Goal: Transaction & Acquisition: Purchase product/service

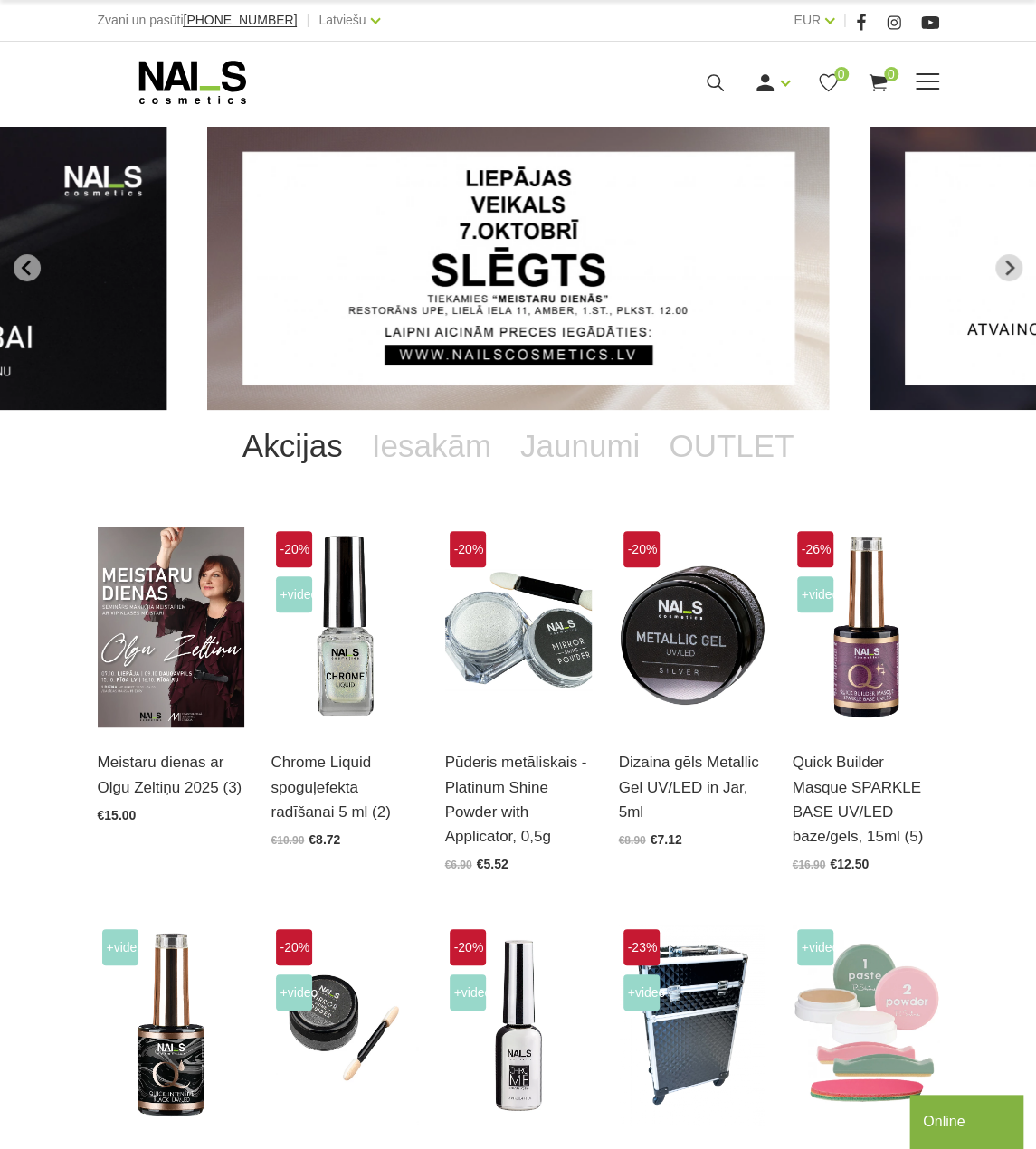
click at [704, 72] on icon at bounding box center [715, 83] width 23 height 23
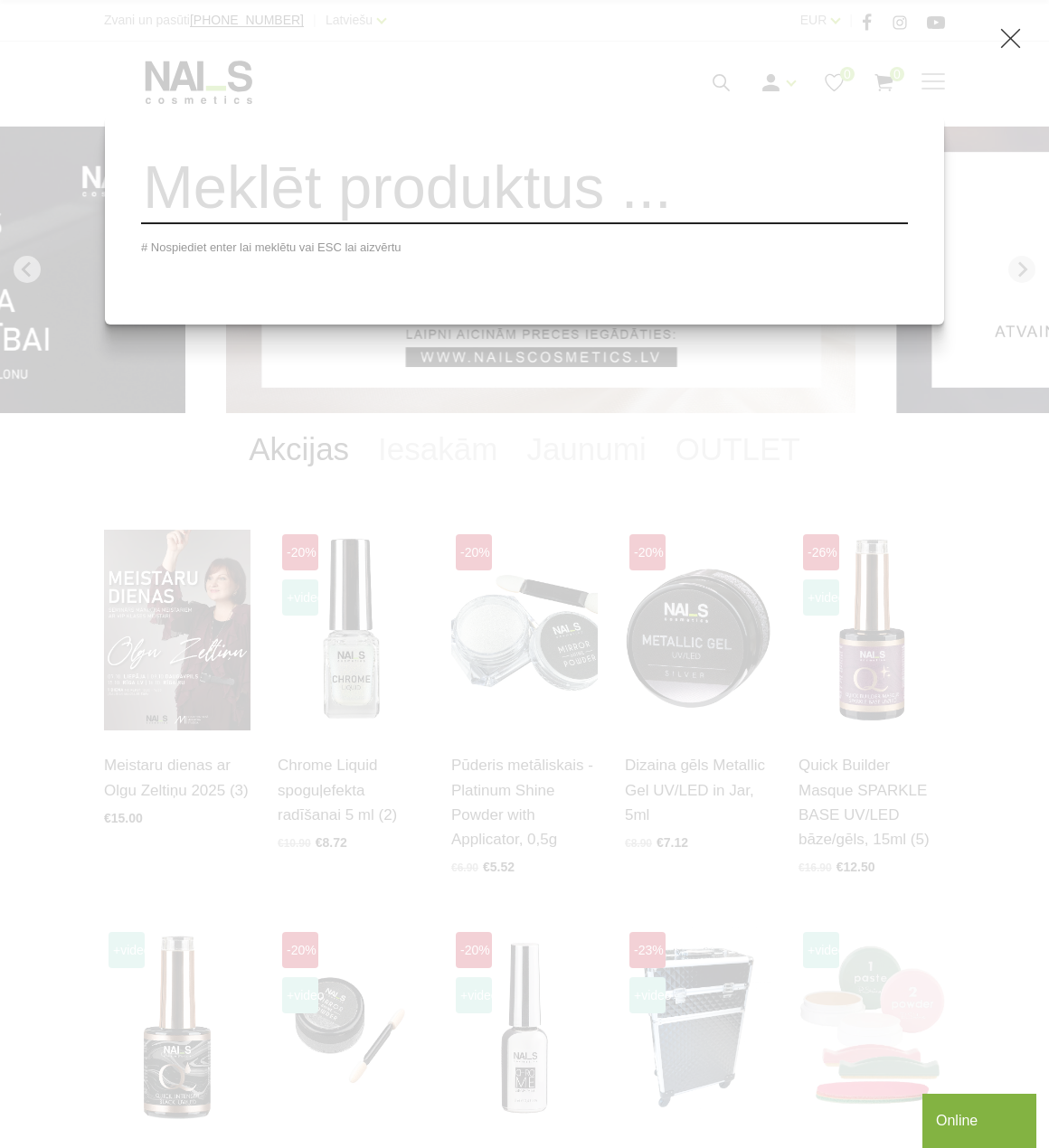
click at [593, 196] on input "search" at bounding box center [524, 187] width 766 height 73
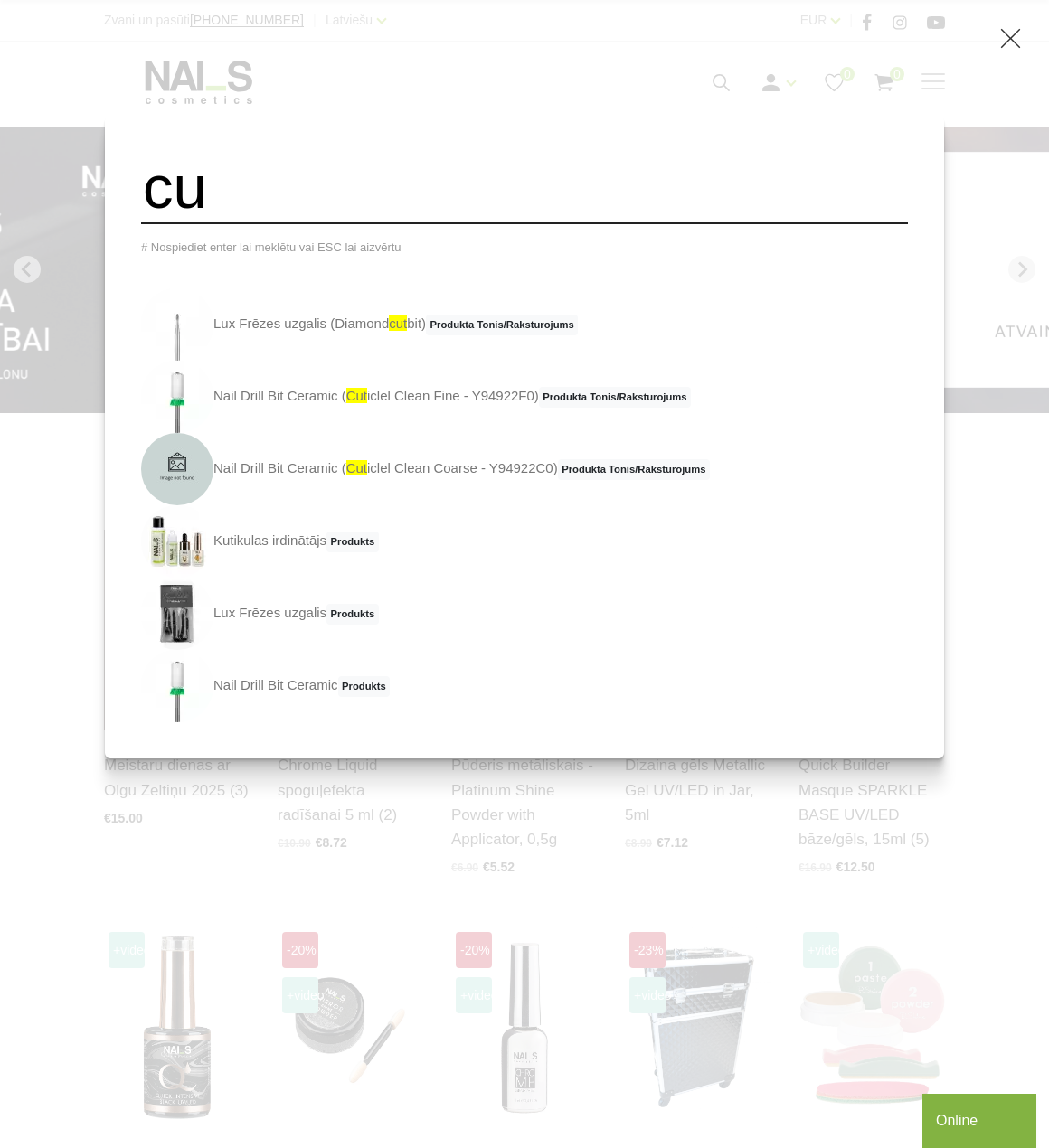
type input "c"
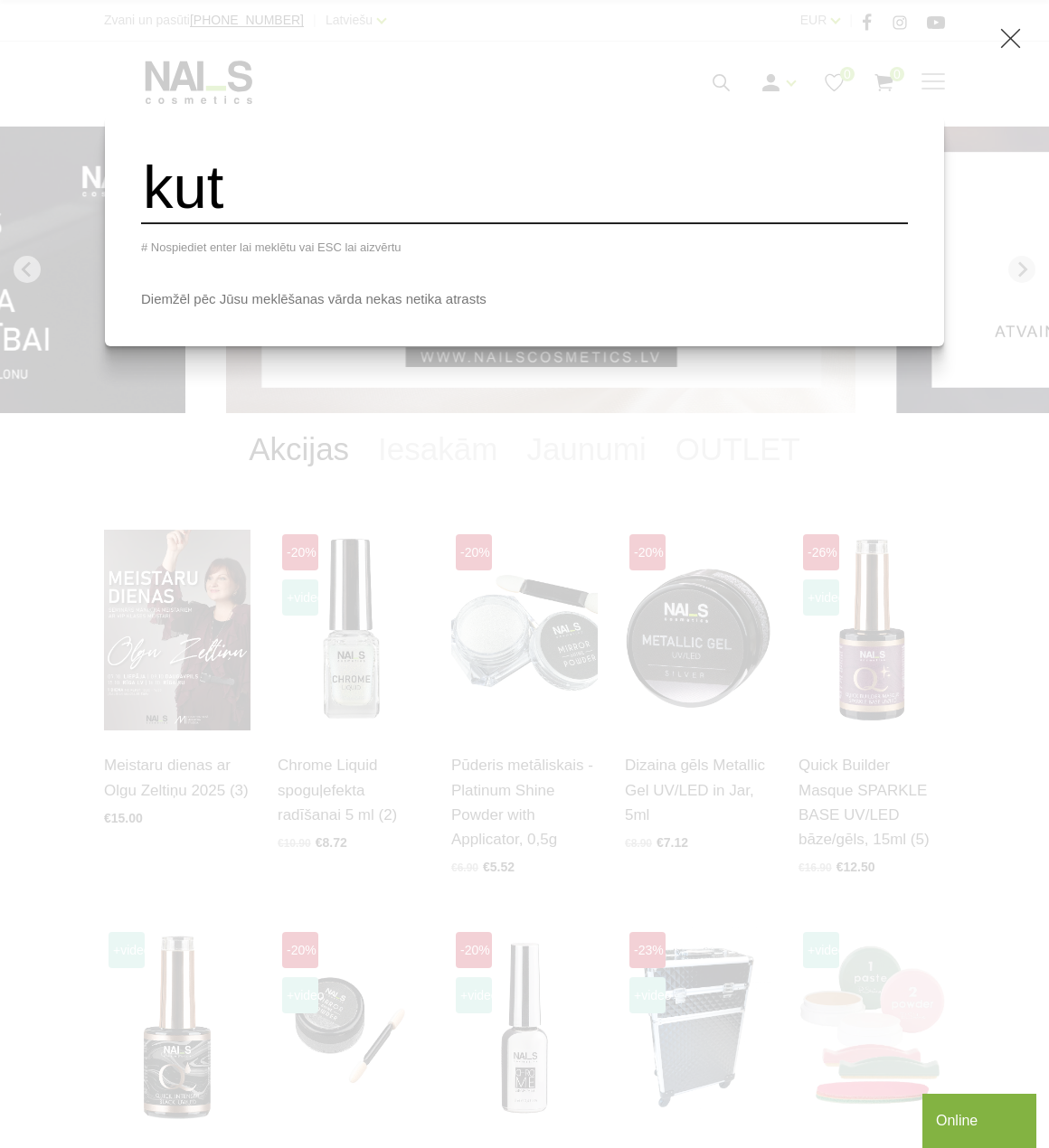
type input "kut"
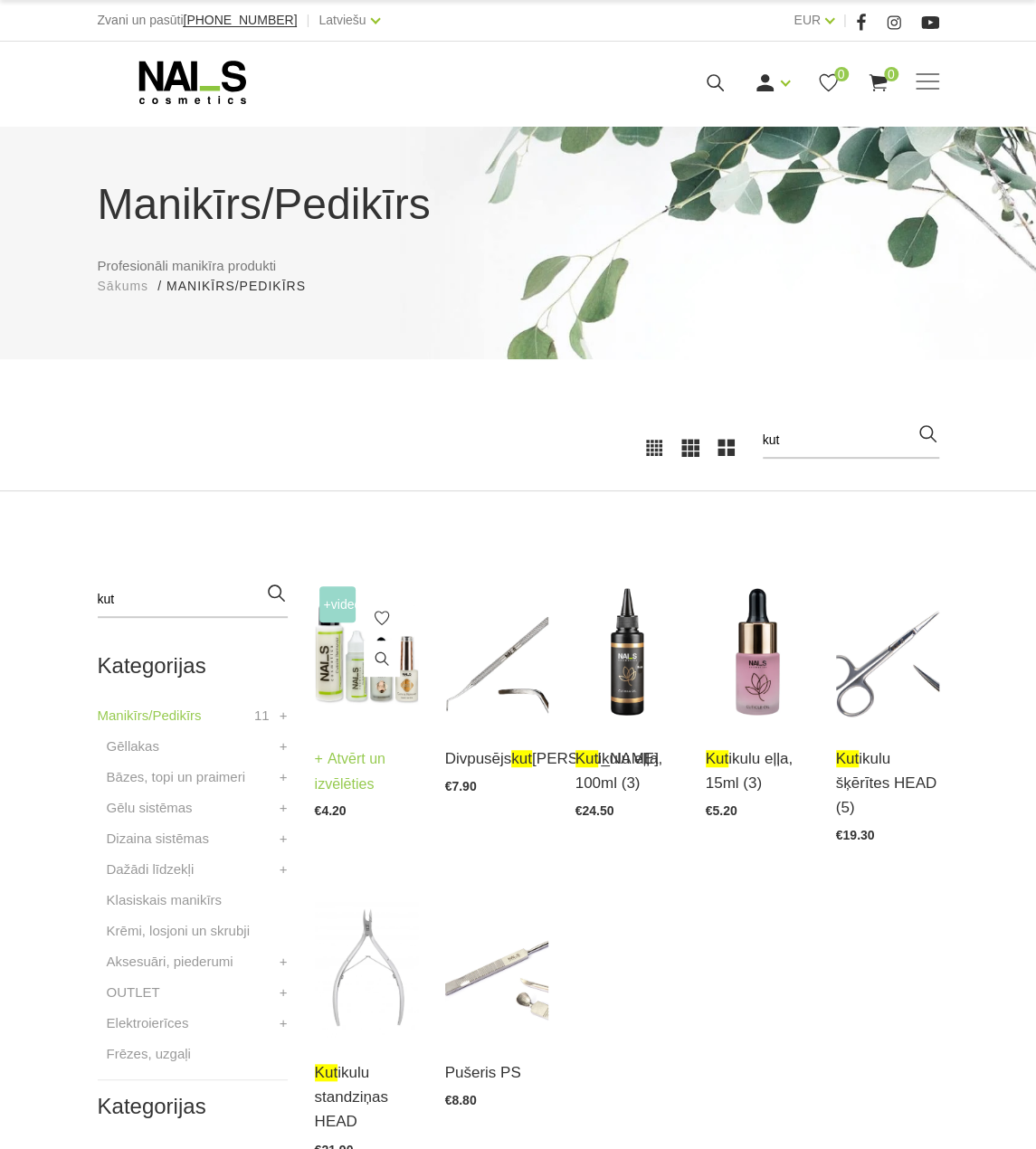
click at [334, 700] on img at bounding box center [366, 653] width 103 height 142
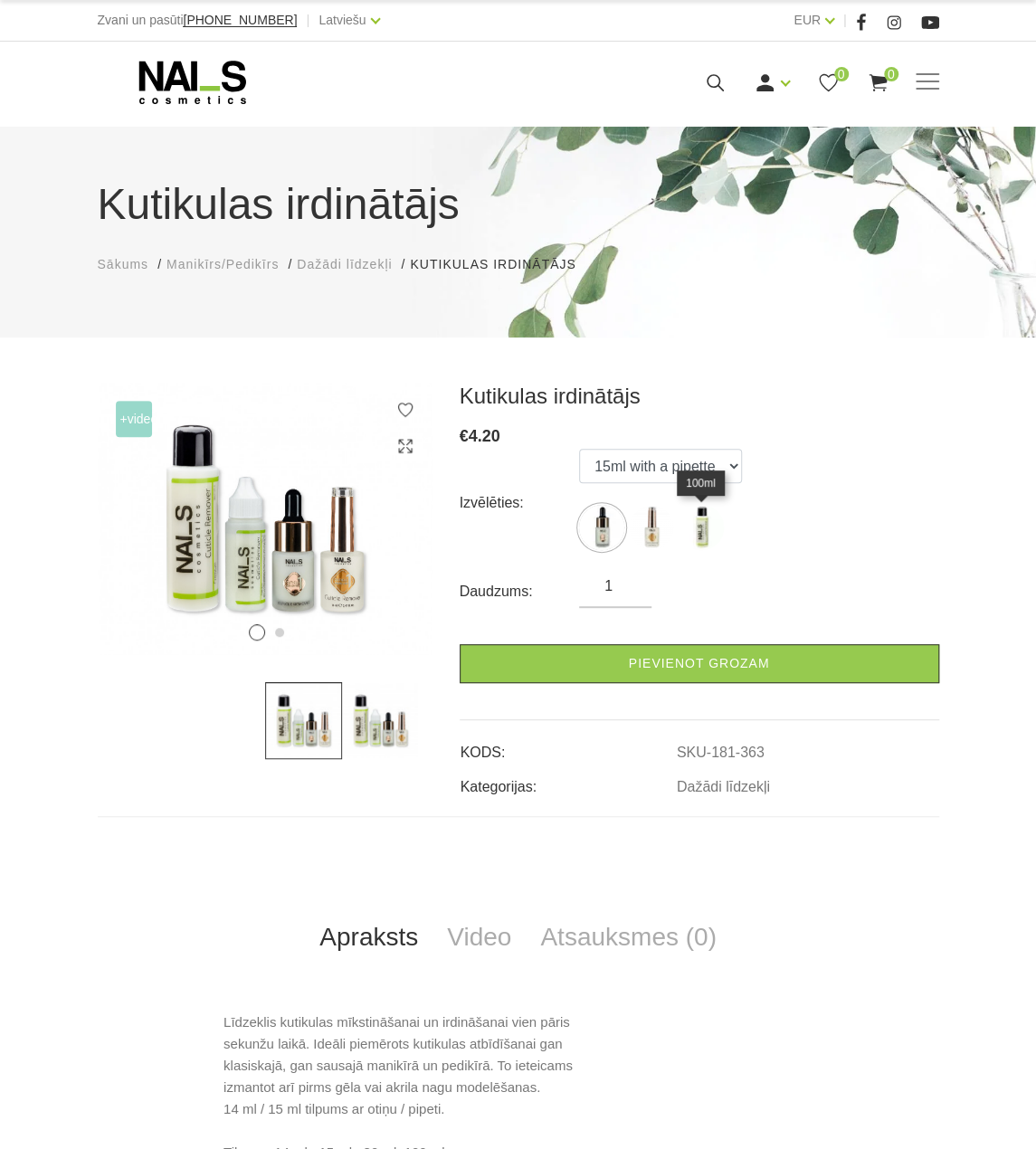
click at [703, 544] on img at bounding box center [700, 527] width 45 height 45
select select "365"
